Goal: Find specific page/section: Find specific page/section

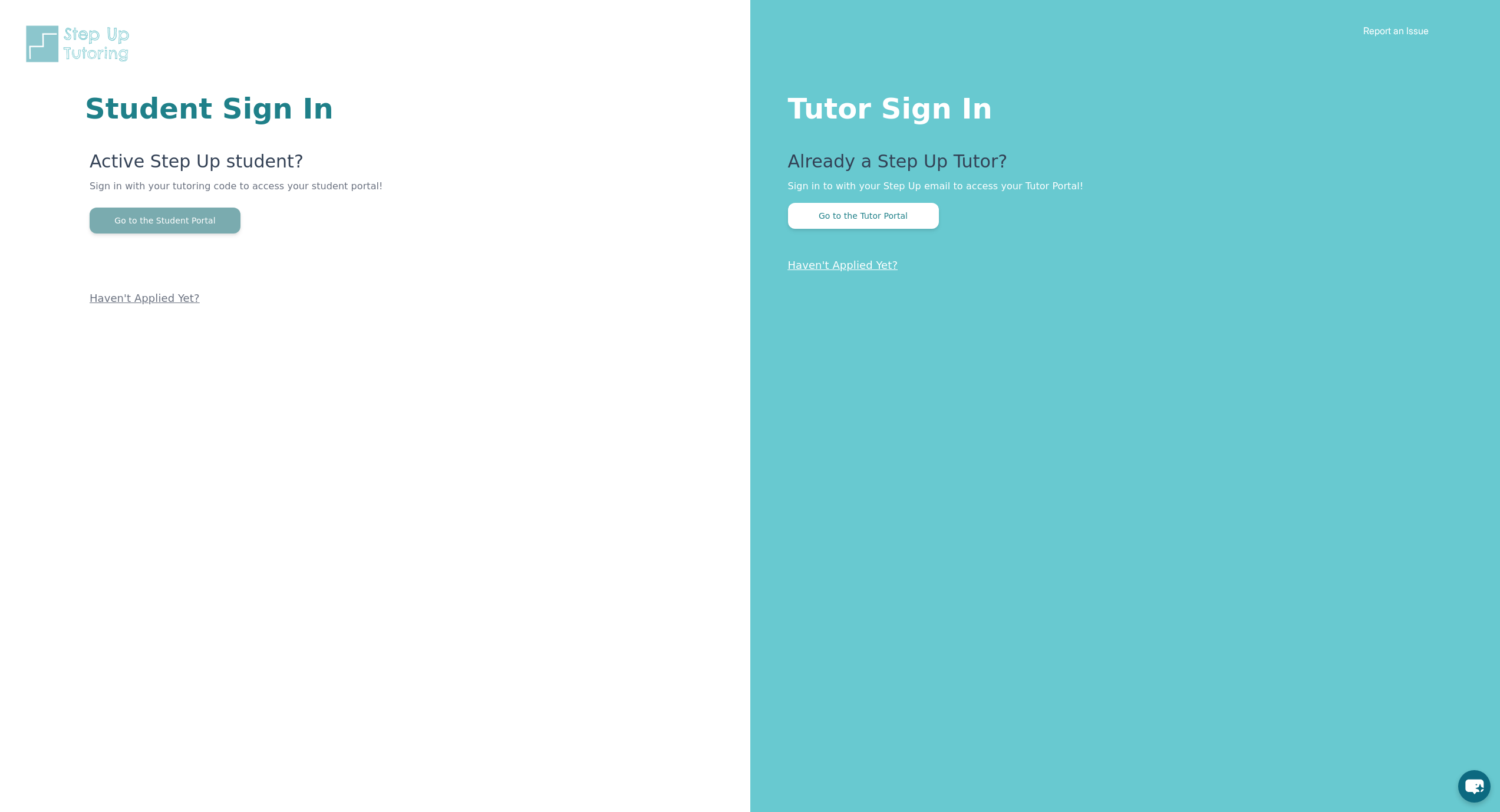
click at [193, 225] on button "Go to the Student Portal" at bounding box center [165, 220] width 151 height 26
click at [226, 221] on button "Go to the Student Portal" at bounding box center [165, 220] width 151 height 26
click at [210, 225] on button "Go to the Student Portal" at bounding box center [165, 220] width 151 height 26
